Goal: Answer question/provide support: Share knowledge or assist other users

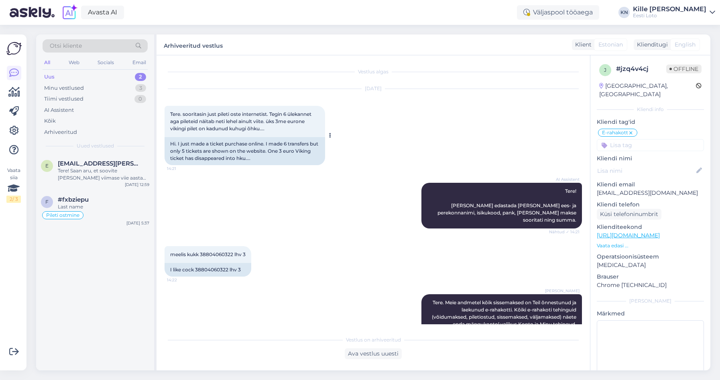
scroll to position [24, 0]
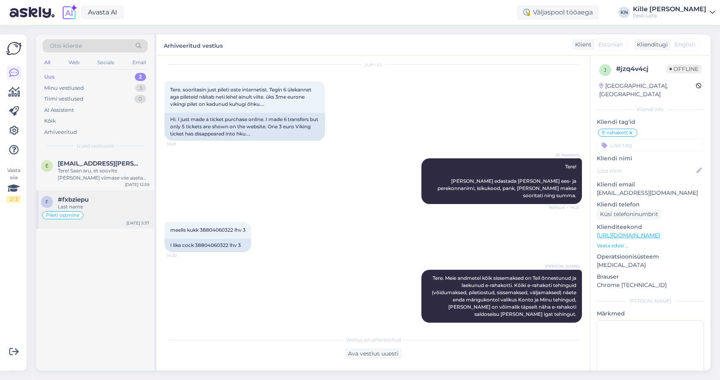
click at [105, 199] on div "#fxbziepu" at bounding box center [103, 199] width 91 height 7
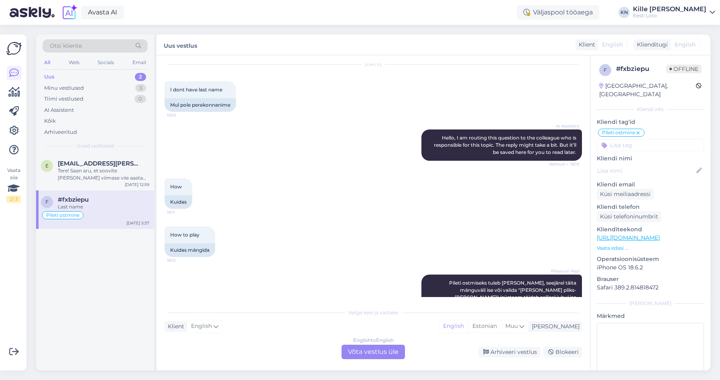
scroll to position [283, 0]
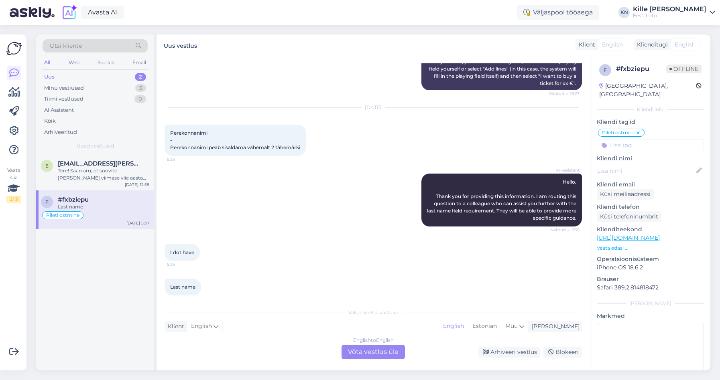
click at [365, 348] on div "English to English Võta vestlus üle" at bounding box center [372, 352] width 63 height 14
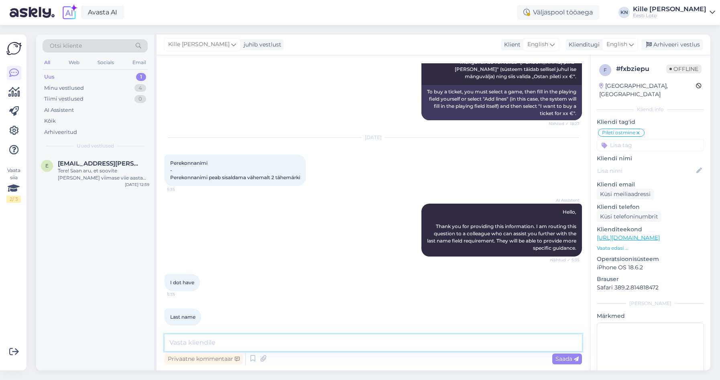
click at [352, 340] on textarea at bounding box center [372, 343] width 417 height 17
click at [611, 45] on span "English" at bounding box center [616, 44] width 21 height 9
click at [580, 85] on link "Estonian" at bounding box center [602, 80] width 88 height 13
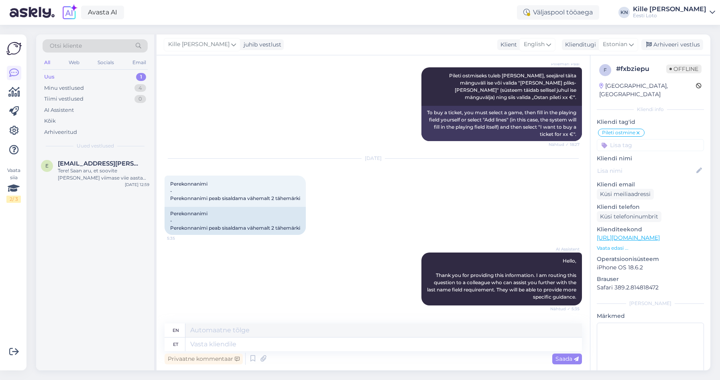
scroll to position [231, 0]
drag, startPoint x: 337, startPoint y: 349, endPoint x: 358, endPoint y: 342, distance: 21.8
click at [338, 349] on textarea at bounding box center [383, 345] width 396 height 14
type textarea "[PERSON_NAME]"
type textarea "If"
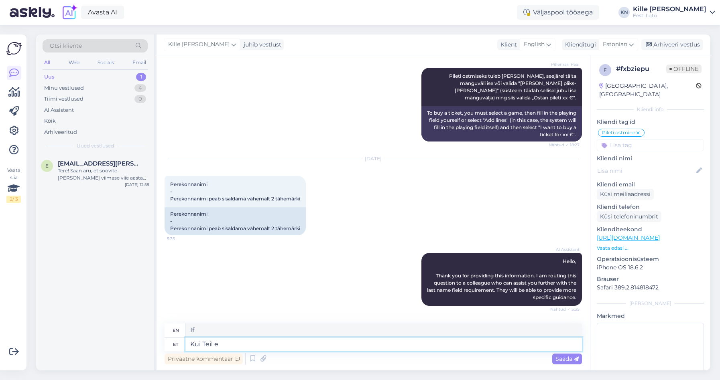
type textarea "Kui Teil ei"
type textarea "If you"
type textarea "Kui Teil ei ole"
type textarea "If you don't"
type textarea "Kui Teil ei ole per"
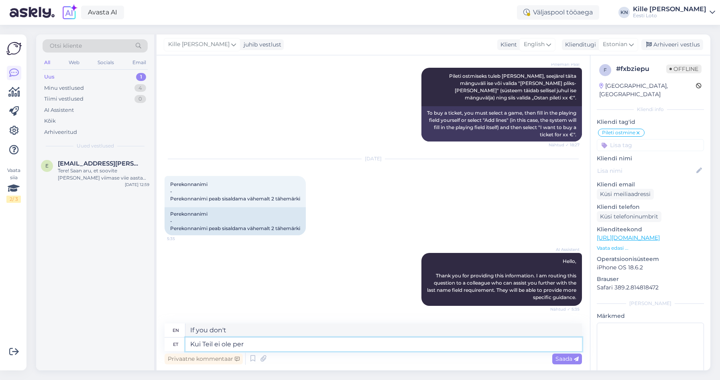
type textarea "If you don't have"
type textarea "Kui Teil ei ole perekonnanime, si"
type textarea "If you don't have a last name,"
type textarea "Kui Teil ei ole perekonnanime, siis kah"
type textarea "If you don't have a last name, then"
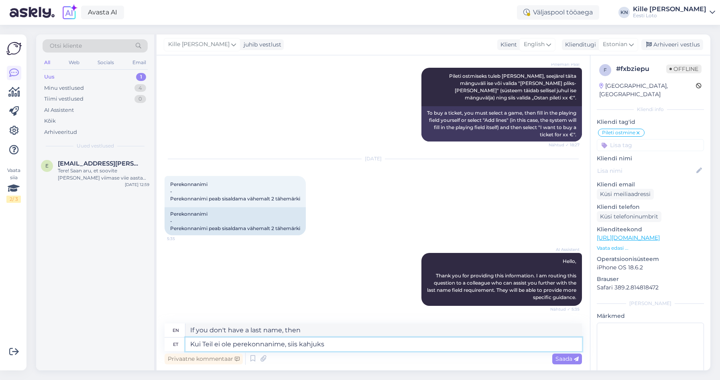
type textarea "Kui Teil ei ole perekonnanime, siis kahjuks"
type textarea "If you don't have a last name, unfortunately"
type textarea "Kui Teil ei ole perekonnanime, siis kahjuks ei ol"
type textarea "If you don't have a last name, unfortunately, no"
type textarea "Kui Teil ei ole perekonnanime, siis kahjuks ei ole t"
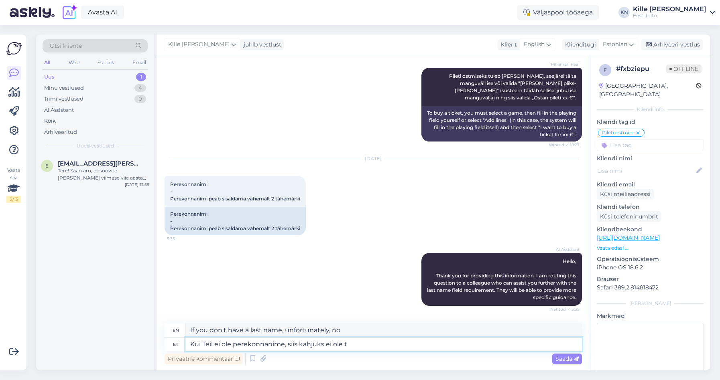
type textarea "If you don't have a last name, then unfortunately you don't have"
type textarea "Kui Teil ei ole perekonnanime, siis kahjuks ei ole Teil võimalik r"
type textarea "If you don't have a last name, unfortunately you won't be able to"
type textarea "Kui Teil ei ole perekonnanime, siis kahjuks ei ole Teil võimalik regisr"
type textarea "If you do not have a last name, unfortunately you will not be able to register."
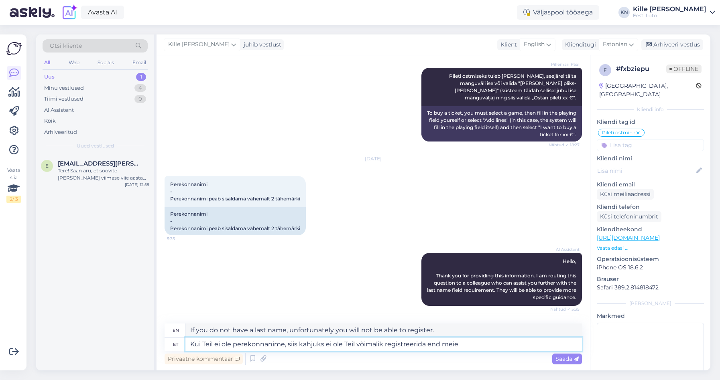
type textarea "Kui Teil ei ole perekonnanime, siis kahjuks ei ole Teil võimalik registreerida …"
type textarea "If you do not have a last name, unfortunately you will not be able to register …"
type textarea "Kui Teil ei ole perekonnanime, siis kahjuks ei ole Teil võimalik registreerida …"
type textarea "If you do not have a last name, unfortunately you will not be able to register …"
type textarea "Kui Teil ei ole perekonnanime, siis kahjuks ei ole Teil võimalik registreerida …"
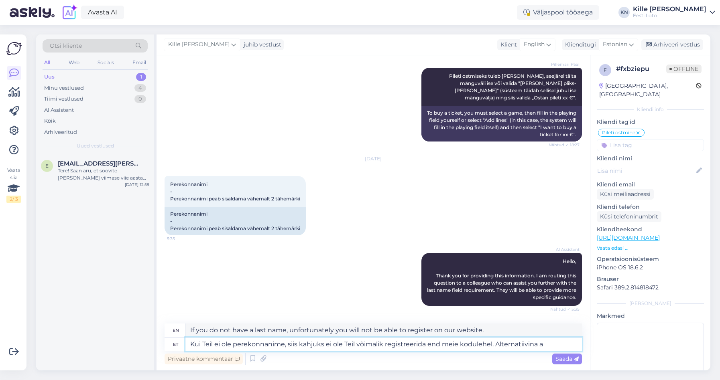
type textarea "If you do not have a last name, unfortunately you will not be able to register …"
type textarea "Kui Teil ei ole perekonnanime, siis kahjuks ei ole Teil võimalik registreerida …"
type textarea "If you do not have a last name, unfortunately you will not be able to register …"
type textarea "Kui Teil ei ole perekonnanime, siis kahjuks ei ole Teil võimalik registreerida …"
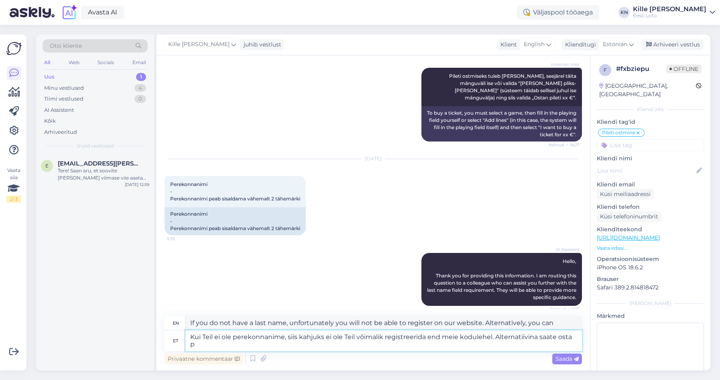
type textarea "If you do not have a last name, unfortunately you will not be able to register …"
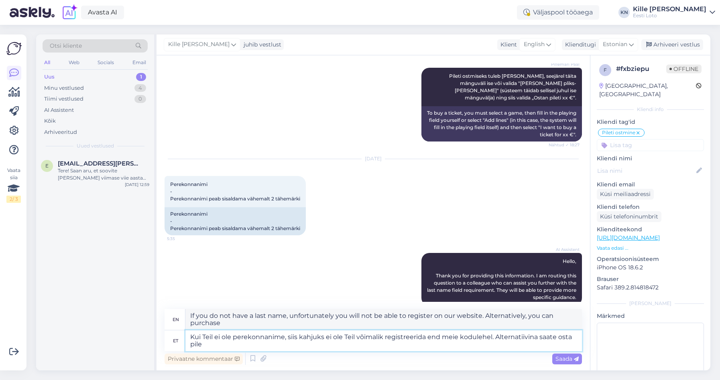
type textarea "Kui Teil ei ole perekonnanime, siis kahjuks ei ole Teil võimalik registreerida …"
type textarea "If you do not have a last name, unfortunately you will not be able to register …"
type textarea "Kui Teil ei ole perekonnanime, siis kahjuks ei ole Teil võimalik registreerida …"
type textarea "If you do not have a last name, unfortunately you will not be able to register …"
type textarea "Kui Teil ei ole perekonnanime, siis kahjuks ei ole Teil võimalik registreerida …"
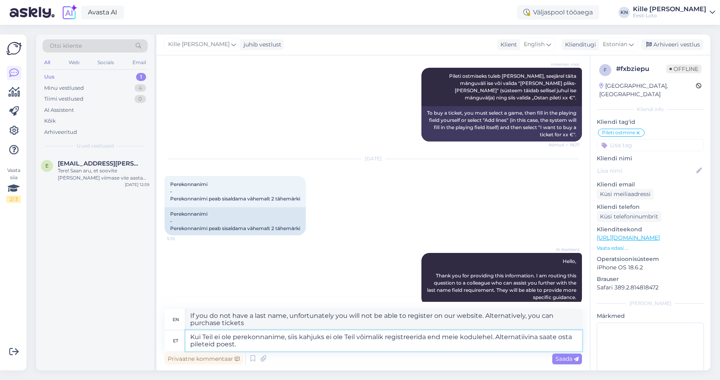
type textarea "If you do not have a last name, unfortunately you will not be able to register …"
click at [250, 324] on textarea "If you do not have a last name, unfortunately you will not be able to register …" at bounding box center [383, 319] width 396 height 21
click at [287, 345] on textarea "Kui Teil ei ole perekonnanime, siis kahjuks ei ole Teil võimalik registreerida …" at bounding box center [383, 341] width 396 height 21
type textarea "Kui Teil ei ole perekonnanime, siis kahjuks ei ole Teil võimalik registreerida …"
type textarea "If you do not have a last name, unfortunately you will not be able to register …"
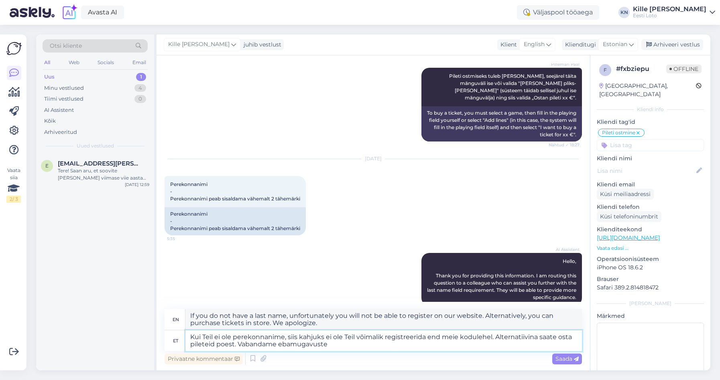
type textarea "Kui Teil ei ole perekonnanime, siis kahjuks ei ole Teil võimalik registreerida …"
type textarea "If you do not have a last name, unfortunately you will not be able to register …"
type textarea "Kui Teil ei ole perekonnanime, siis kahjuks ei ole Teil võimalik registreerida …"
type textarea "If you do not have a last name, unfortunately you will not be able to register …"
type textarea "Kui Teil ei ole perekonnanime, siis kahjuks ei ole Teil võimalik registreerida …"
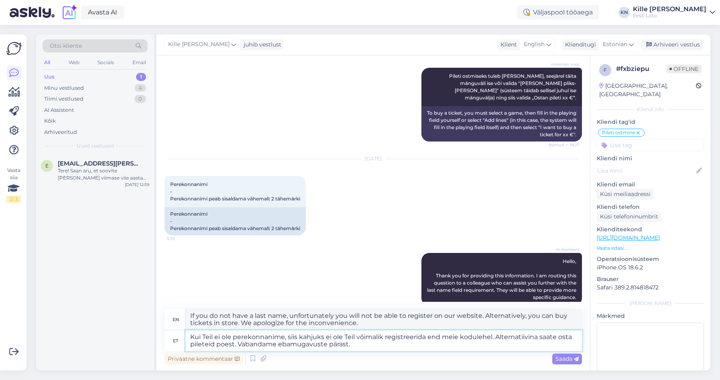
type textarea "If you do not have a last name, unfortunately you will not be able to register …"
type textarea "Kui Teil ei ole perekonnanime, siis kahjuks ei ole Teil võimalik registreerida …"
click at [562, 359] on span "Saada" at bounding box center [566, 358] width 23 height 7
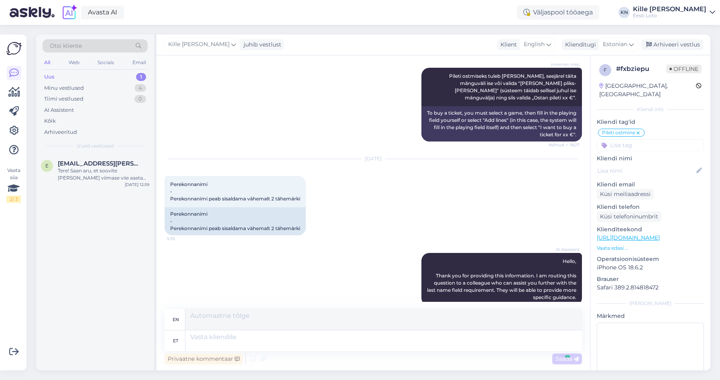
scroll to position [403, 0]
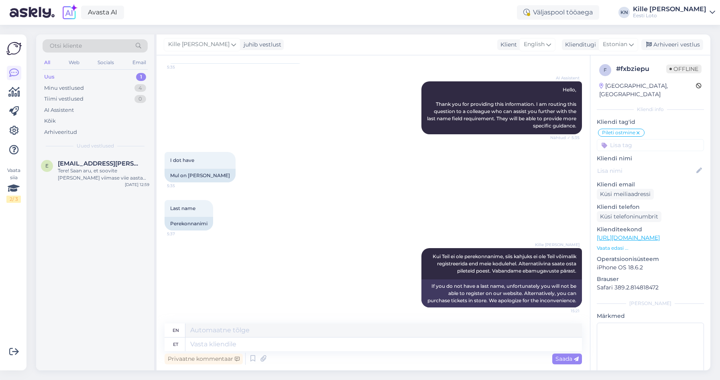
click at [647, 139] on input at bounding box center [649, 145] width 107 height 12
type input "regis"
drag, startPoint x: 652, startPoint y: 158, endPoint x: 662, endPoint y: 102, distance: 56.3
click at [651, 165] on span "Mängukonto registreerimine" at bounding box center [650, 167] width 64 height 5
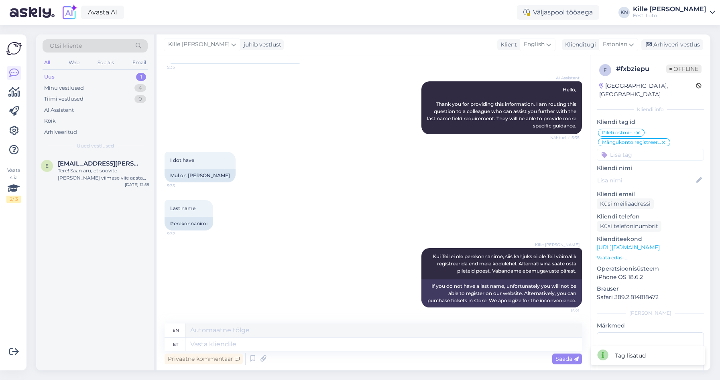
click at [685, 50] on div "Kille Nevolihhin juhib vestlust Klient English Klienditugi Estonian est Estonia…" at bounding box center [433, 44] width 554 height 21
drag, startPoint x: 684, startPoint y: 46, endPoint x: 513, endPoint y: 81, distance: 174.6
click at [684, 46] on div "Arhiveeri vestlus" at bounding box center [672, 44] width 62 height 11
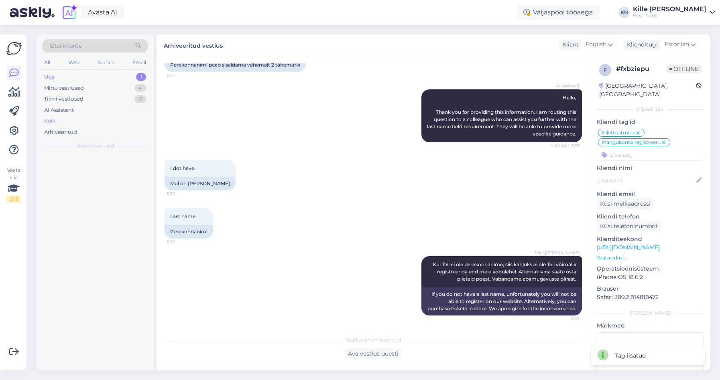
scroll to position [395, 0]
click at [100, 168] on div "Tere! Saan aru, et soovite [PERSON_NAME] viimase viie aasta väljavõtet sissemak…" at bounding box center [103, 174] width 91 height 14
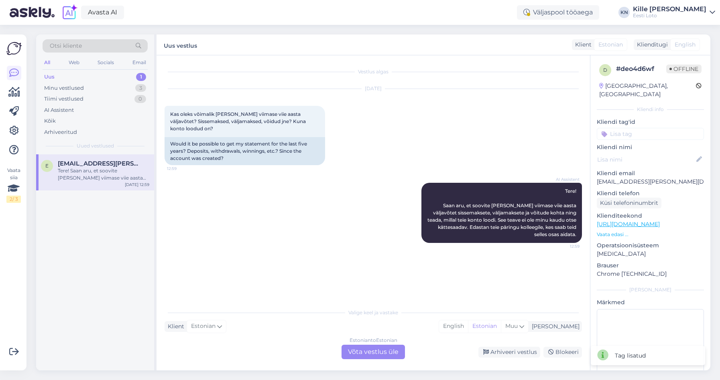
scroll to position [0, 0]
drag, startPoint x: 659, startPoint y: 176, endPoint x: 599, endPoint y: 174, distance: 59.8
click at [596, 178] on p "[EMAIL_ADDRESS][PERSON_NAME][DOMAIN_NAME]" at bounding box center [649, 182] width 107 height 8
copy p "[EMAIL_ADDRESS][PERSON_NAME][DOMAIN_NAME]"
click at [339, 191] on div "AI Assistent Tere! Saan aru, et soovite [PERSON_NAME] viimase viie aasta väljav…" at bounding box center [372, 213] width 417 height 78
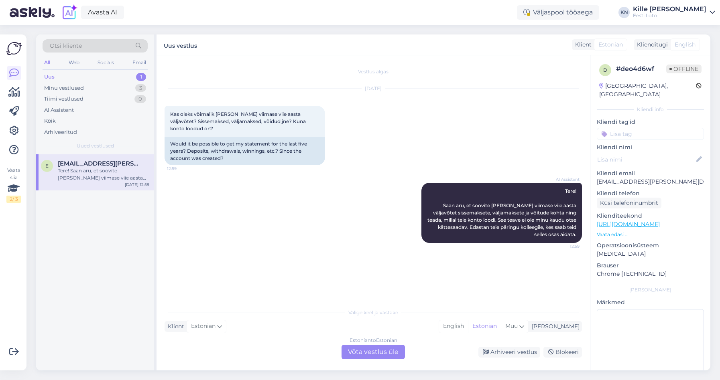
click at [390, 349] on div "Estonian to Estonian Võta vestlus üle" at bounding box center [372, 352] width 63 height 14
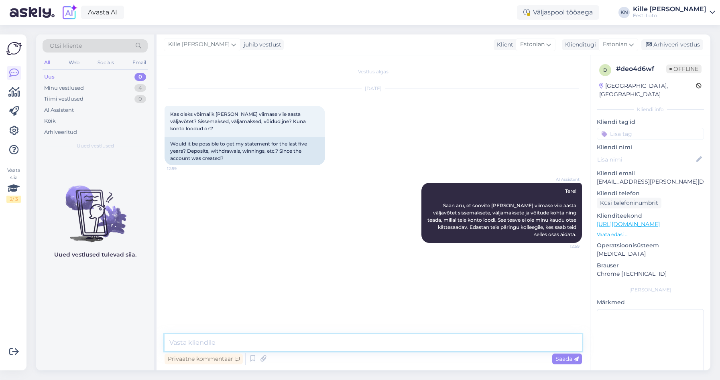
click at [332, 347] on textarea at bounding box center [372, 343] width 417 height 17
click at [377, 337] on textarea at bounding box center [372, 343] width 417 height 17
paste textarea "Kõiki e-rahakoti tehinguid (võidumaksed, piletiostud, sissemaksed, väljamaksed)…"
click at [628, 178] on p "[EMAIL_ADDRESS][PERSON_NAME][DOMAIN_NAME]" at bounding box center [649, 182] width 107 height 8
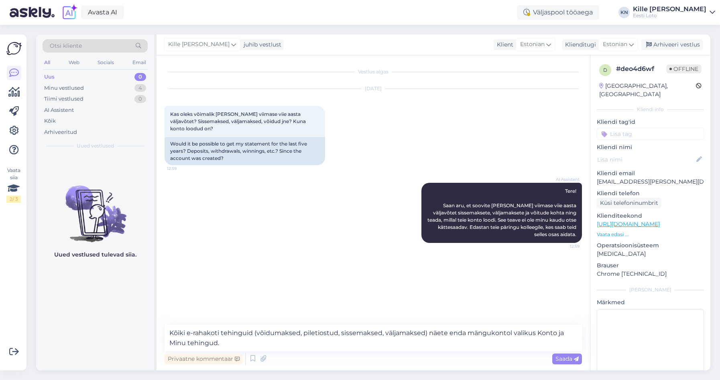
click at [628, 178] on p "[EMAIL_ADDRESS][PERSON_NAME][DOMAIN_NAME]" at bounding box center [649, 182] width 107 height 8
click at [324, 341] on textarea "Kõiki e-rahakoti tehinguid (võidumaksed, piletiostud, sissemaksed, väljamaksed)…" at bounding box center [372, 338] width 417 height 26
paste textarea "[DATE]"
click at [351, 343] on textarea "Kõiki e-rahakoti tehinguid (võidumaksed, piletiostud, sissemaksed, väljamaksed)…" at bounding box center [372, 338] width 417 height 26
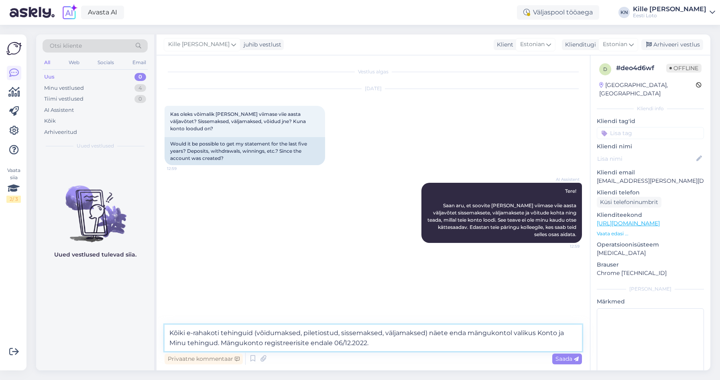
click at [343, 343] on textarea "Kõiki e-rahakoti tehinguid (võidumaksed, piletiostud, sissemaksed, väljamaksed)…" at bounding box center [372, 338] width 417 height 26
type textarea "Kõiki e-rahakoti tehinguid (võidumaksed, piletiostud, sissemaksed, väljamaksed)…"
click at [444, 290] on div "Vestlus algas [DATE] Kas oleks võimalik [PERSON_NAME] viimase viie aasta väljav…" at bounding box center [376, 190] width 424 height 254
click at [414, 345] on textarea "Kõiki e-rahakoti tehinguid (võidumaksed, piletiostud, sissemaksed, väljamaksed)…" at bounding box center [372, 338] width 417 height 26
click at [574, 359] on icon at bounding box center [576, 359] width 5 height 5
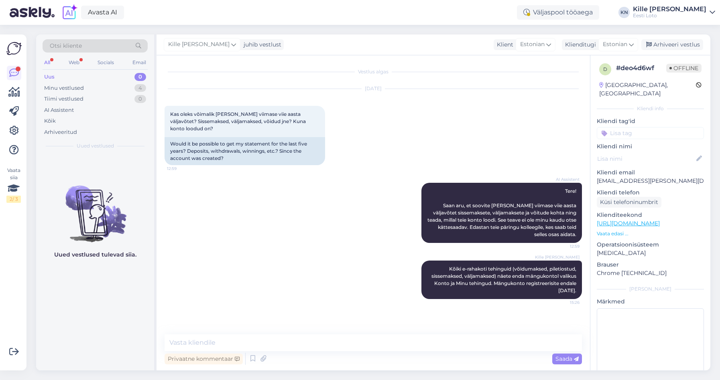
click at [639, 127] on input at bounding box center [649, 133] width 107 height 12
click at [629, 127] on input "kodu" at bounding box center [649, 133] width 107 height 12
type input "m"
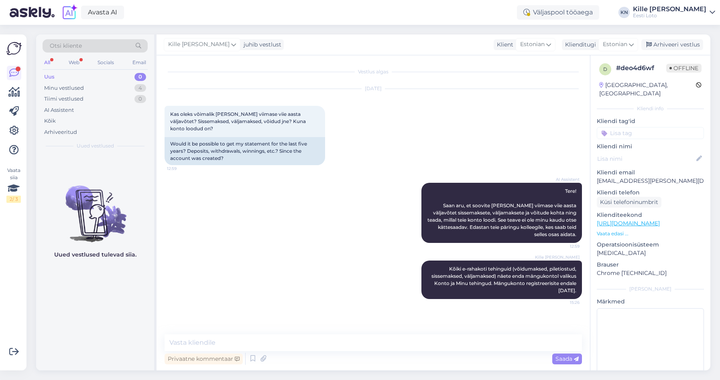
click at [553, 143] on div "[DATE] Kas oleks võimalik [PERSON_NAME] viimase viie aasta väljavõtet? Sissemak…" at bounding box center [372, 127] width 417 height 94
click at [650, 127] on input at bounding box center [649, 133] width 107 height 12
type input "konto"
click at [655, 162] on span "mängukonto kasutamine" at bounding box center [650, 164] width 62 height 5
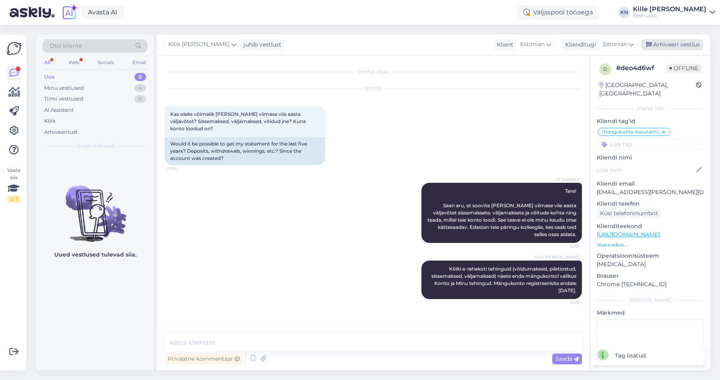
click at [655, 45] on div "Arhiveeri vestlus" at bounding box center [672, 44] width 62 height 11
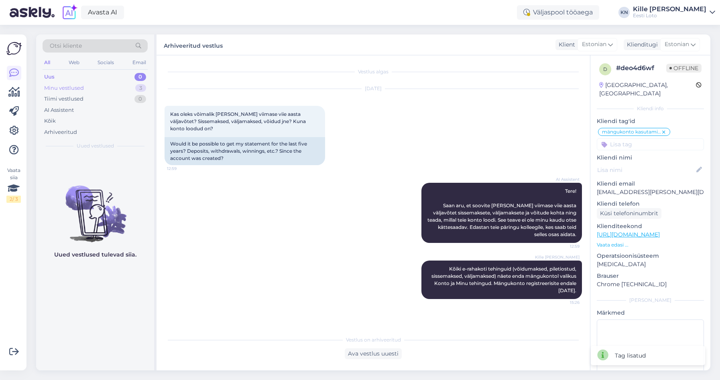
click at [65, 89] on div "Minu vestlused" at bounding box center [64, 88] width 40 height 8
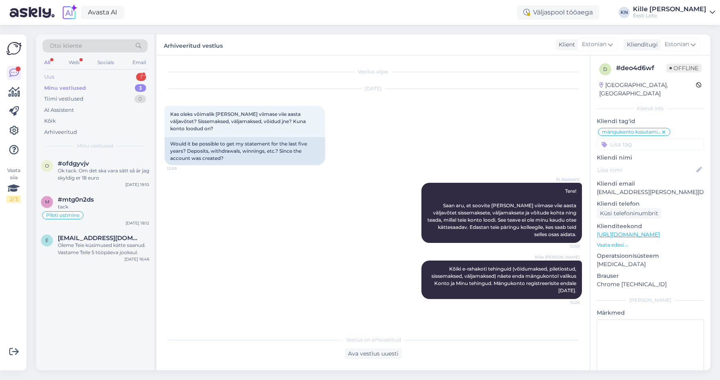
click at [107, 74] on div "Uus 1" at bounding box center [95, 76] width 105 height 11
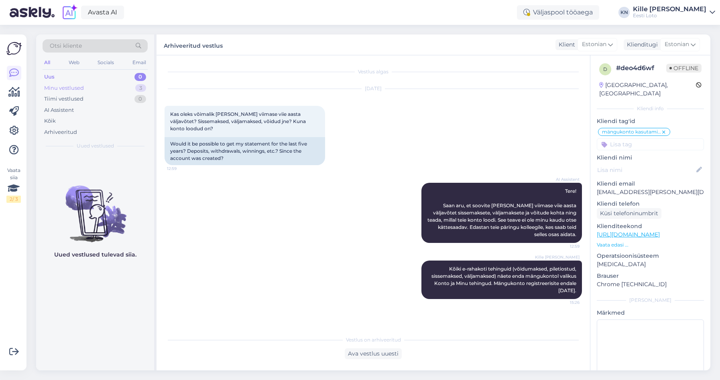
click at [77, 83] on div "Minu vestlused 3" at bounding box center [95, 88] width 105 height 11
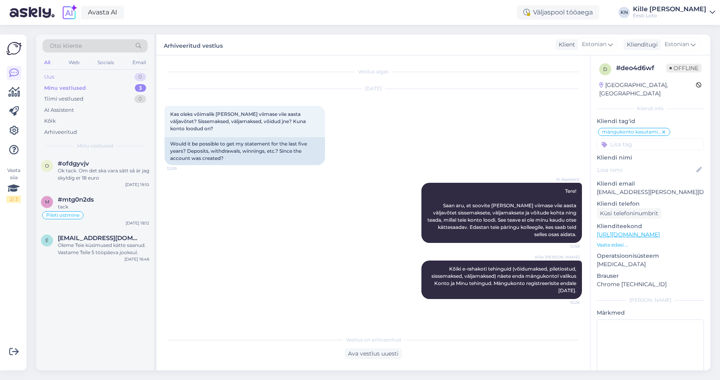
click at [71, 74] on div "Uus 0" at bounding box center [95, 76] width 105 height 11
